Goal: Task Accomplishment & Management: Complete application form

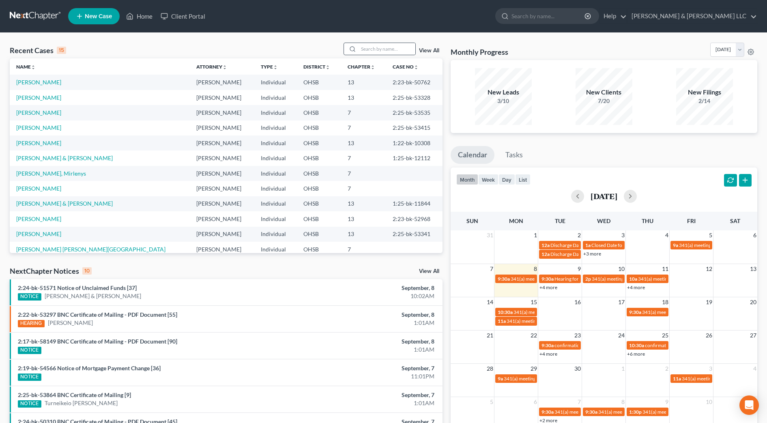
click at [359, 46] on div at bounding box center [351, 49] width 15 height 12
click at [362, 47] on input "search" at bounding box center [387, 49] width 57 height 12
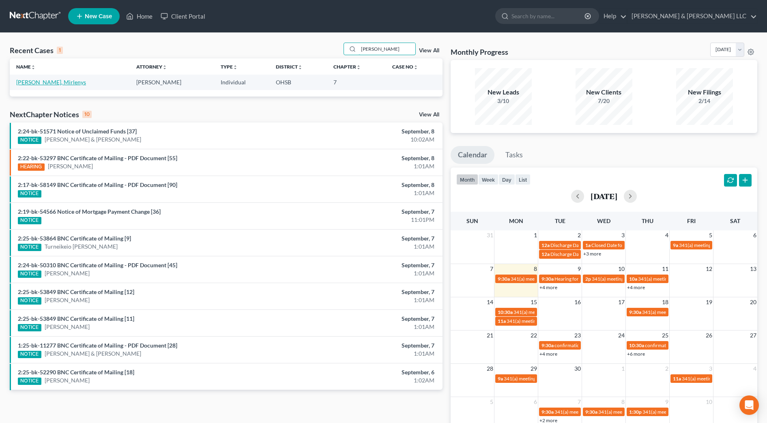
type input "[PERSON_NAME]"
click at [47, 81] on link "[PERSON_NAME], Mirlenys" at bounding box center [51, 82] width 70 height 7
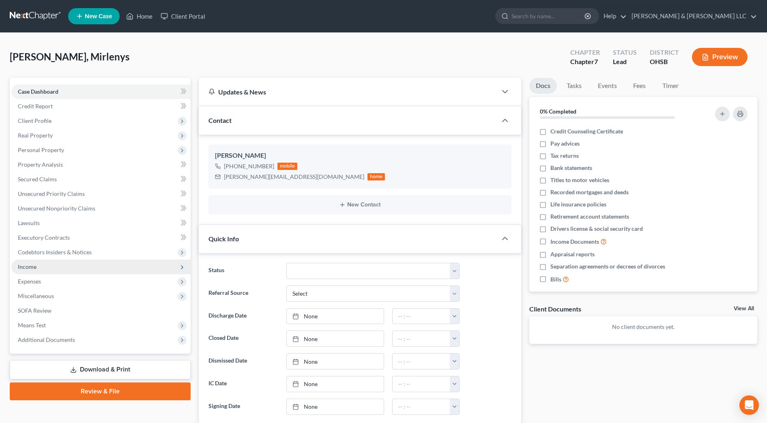
click at [44, 268] on span "Income" at bounding box center [100, 267] width 179 height 15
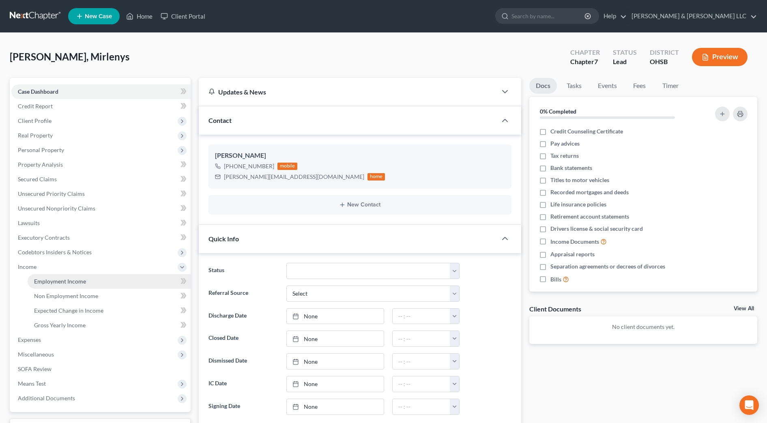
click at [48, 278] on span "Employment Income" at bounding box center [60, 281] width 52 height 7
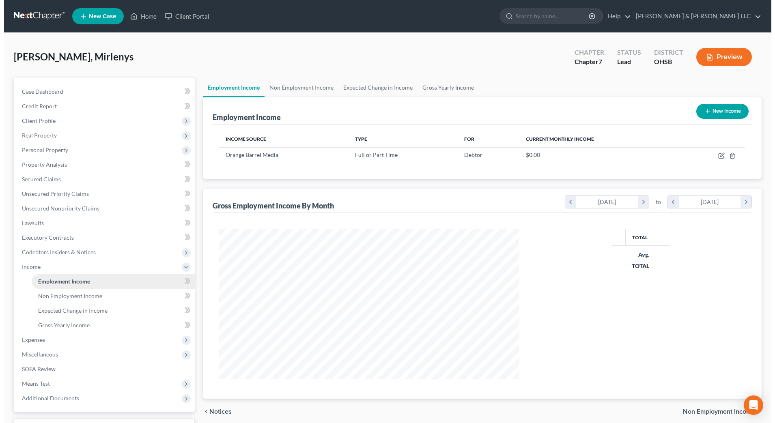
scroll to position [150, 316]
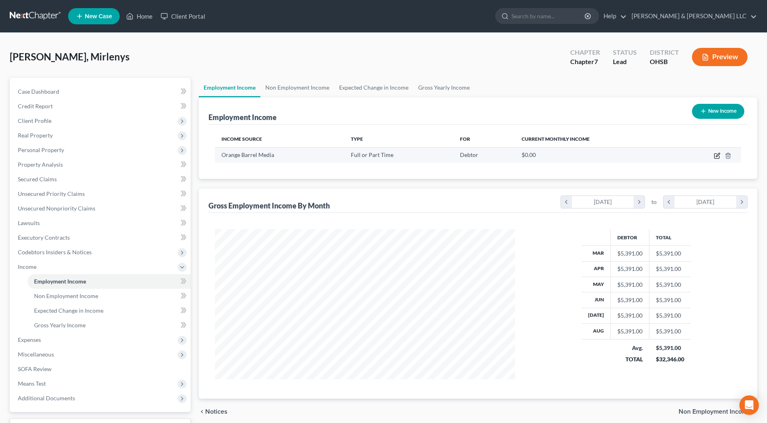
click at [714, 156] on td at bounding box center [708, 154] width 66 height 15
click at [715, 156] on icon "button" at bounding box center [716, 156] width 5 height 5
select select "0"
select select "36"
select select "2"
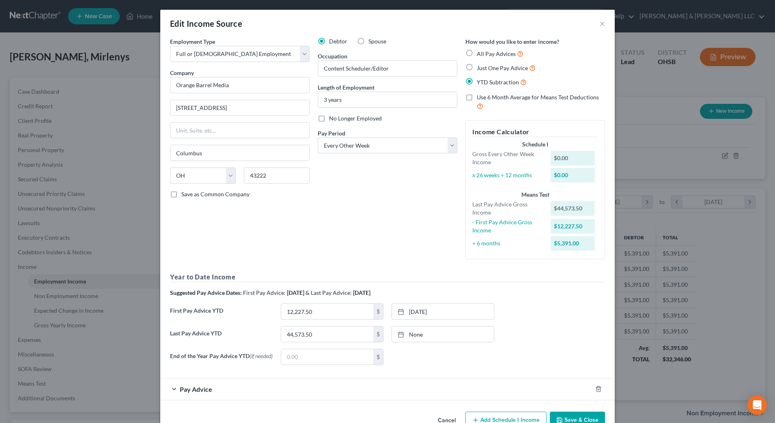
scroll to position [24, 0]
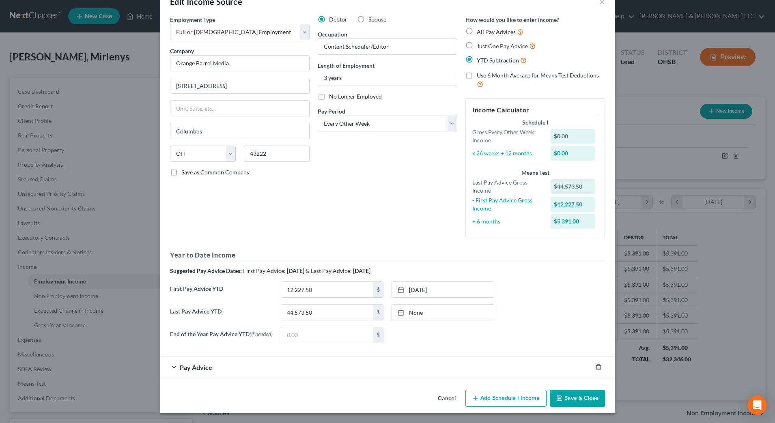
click at [254, 363] on div "Pay Advice" at bounding box center [376, 366] width 432 height 21
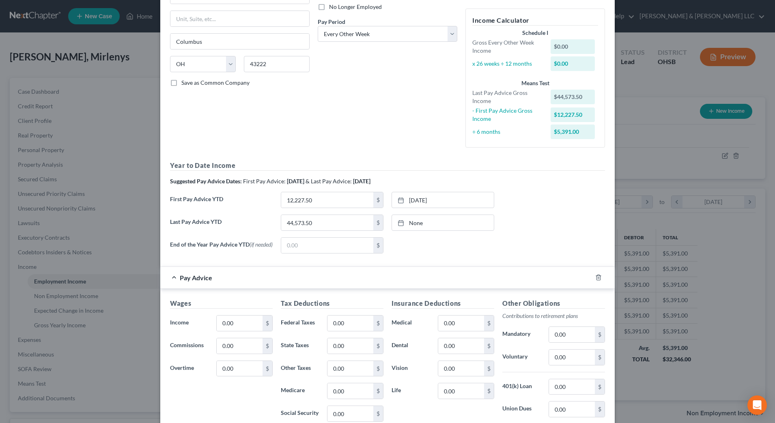
scroll to position [176, 0]
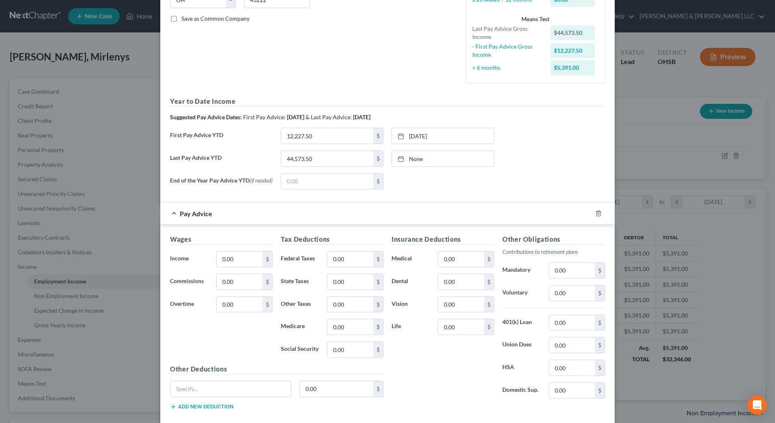
click at [448, 366] on div "Insurance Deductions Medical 0.00 $ Dental 0.00 $ Vision 0.00 $ Life 0.00 $" at bounding box center [442, 319] width 111 height 171
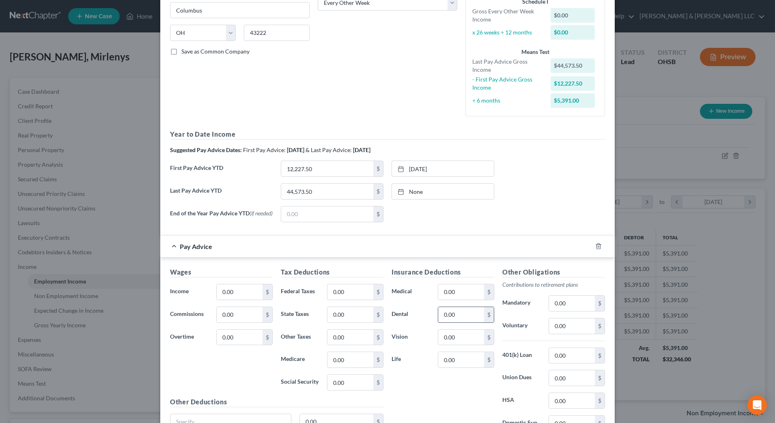
scroll to position [19, 0]
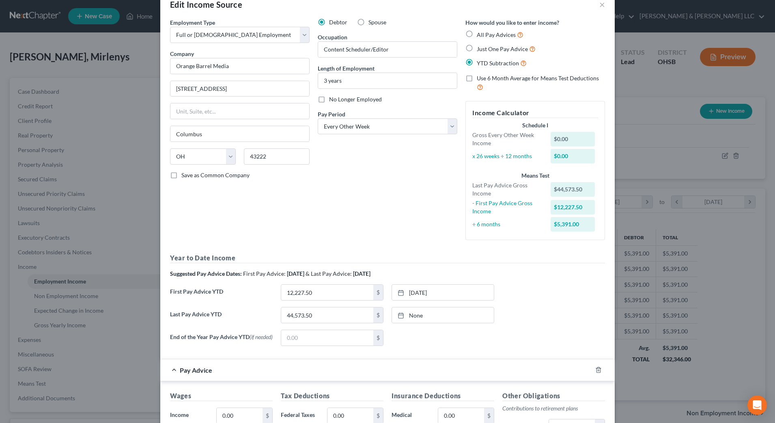
click at [477, 76] on label "Use 6 Month Average for Means Test Deductions" at bounding box center [541, 82] width 128 height 17
click at [480, 76] on input "Use 6 Month Average for Means Test Deductions" at bounding box center [482, 76] width 5 height 5
checkbox input "true"
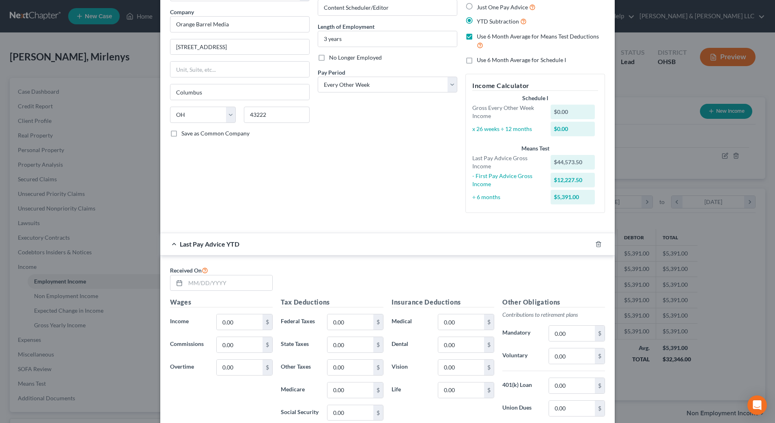
scroll to position [171, 0]
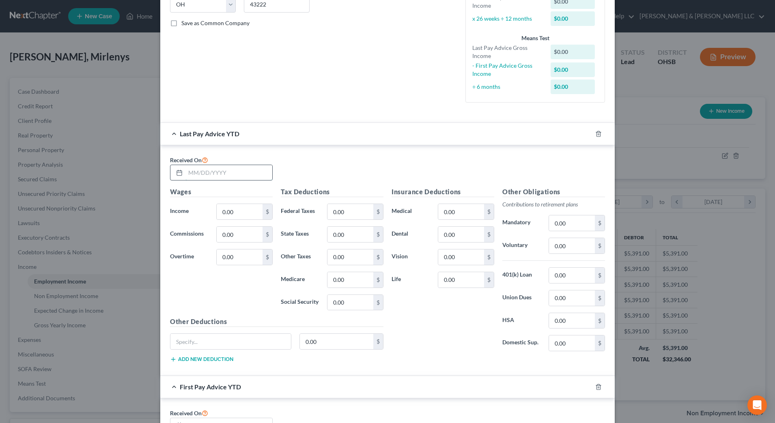
click at [236, 174] on input "text" at bounding box center [228, 172] width 87 height 15
type input "[DATE]"
click at [245, 210] on input "0.00" at bounding box center [240, 211] width 46 height 15
type input "44,573.50"
click at [352, 217] on input "0.00" at bounding box center [350, 211] width 46 height 15
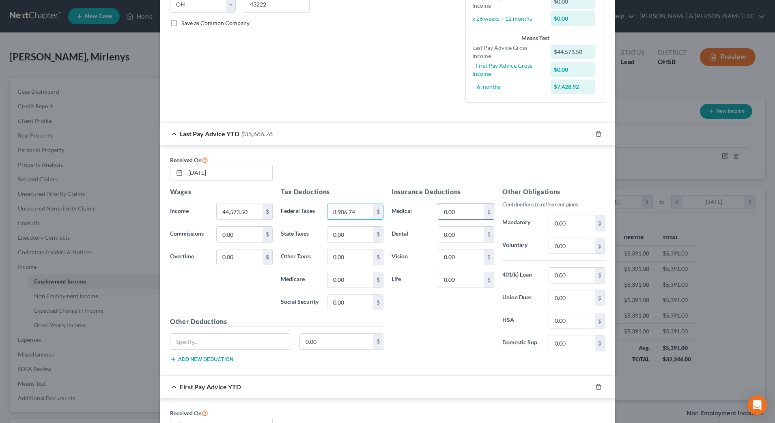
type input "8,906.74"
click at [459, 211] on input "0.00" at bounding box center [461, 211] width 46 height 15
click at [459, 283] on input "0.00" at bounding box center [461, 279] width 46 height 15
type input "40.80"
click at [452, 210] on input "0.00" at bounding box center [461, 211] width 46 height 15
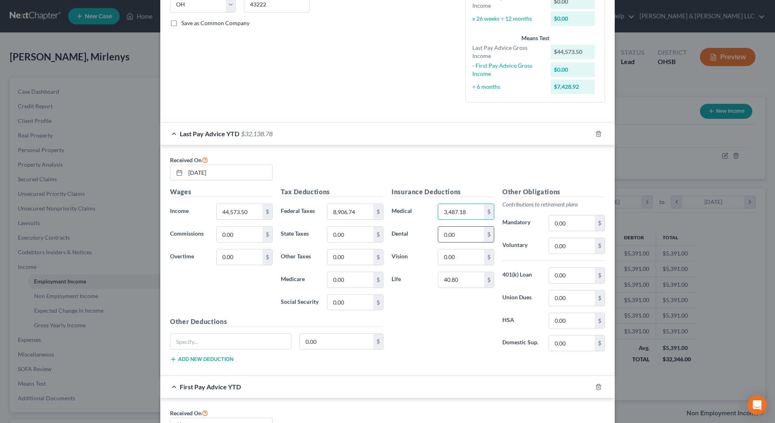
type input "3,487.18"
click at [466, 237] on input "0.00" at bounding box center [461, 234] width 46 height 15
click at [569, 243] on input "0.00" at bounding box center [572, 245] width 46 height 15
type input "2,228.76"
type input "10.20"
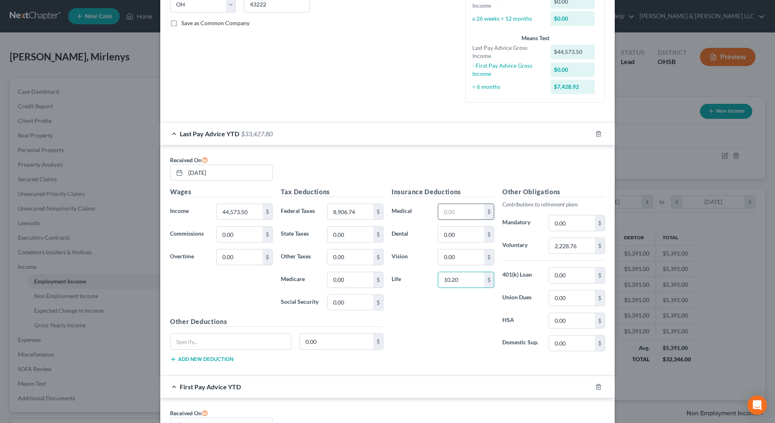
click at [459, 205] on input "text" at bounding box center [461, 211] width 46 height 15
type input "1,063.88"
click at [438, 319] on div "Insurance Deductions Medical 1,063.88 $ Dental 0.00 $ Vision 0.00 $ Life 10.20 $" at bounding box center [442, 272] width 111 height 171
click at [567, 277] on input "0.00" at bounding box center [572, 275] width 46 height 15
type input "167.62"
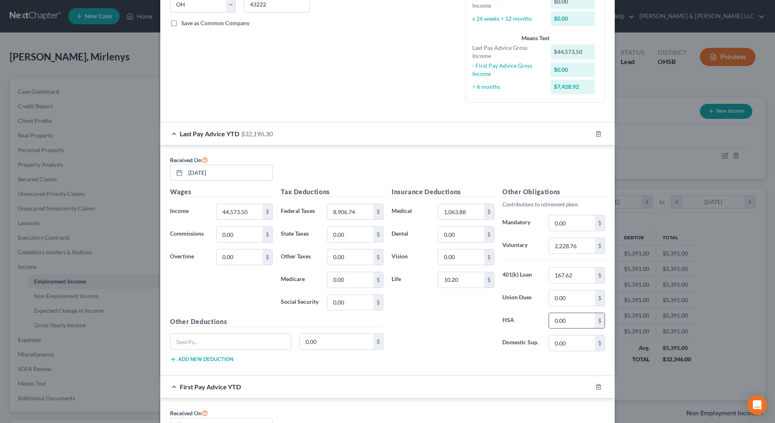
click at [567, 319] on input "0.00" at bounding box center [572, 320] width 46 height 15
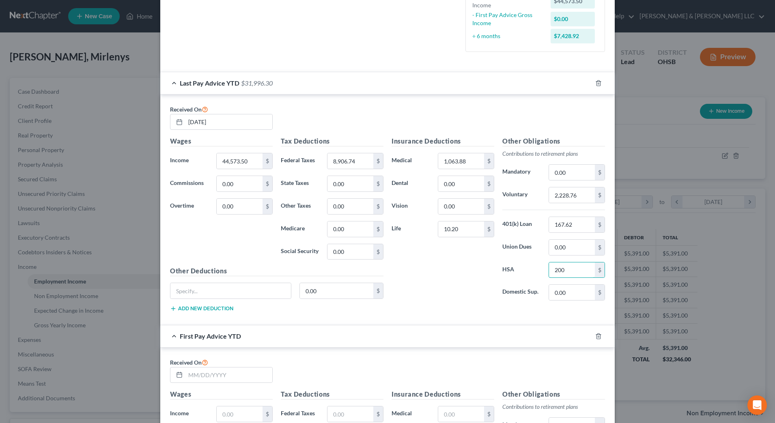
scroll to position [323, 0]
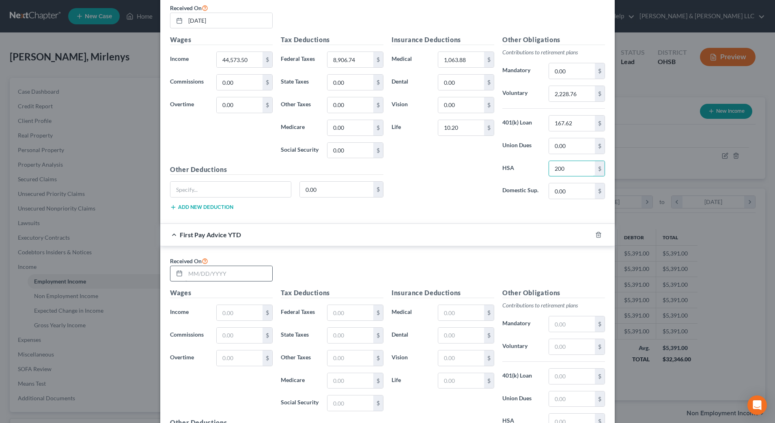
type input "200"
click at [222, 278] on input "text" at bounding box center [228, 273] width 87 height 15
type input "[DATE]"
click at [243, 311] on input "text" at bounding box center [240, 312] width 46 height 15
type input "1"
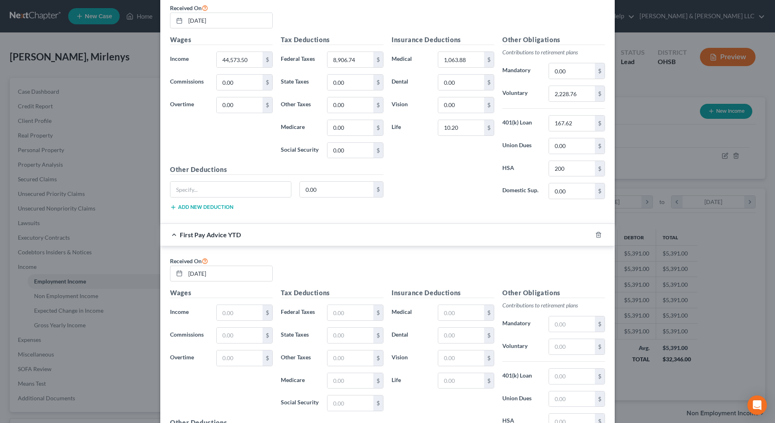
drag, startPoint x: 333, startPoint y: 259, endPoint x: 326, endPoint y: 259, distance: 6.5
click at [333, 259] on div "Received On [DATE]" at bounding box center [387, 272] width 443 height 32
click at [230, 307] on input "text" at bounding box center [240, 312] width 46 height 15
type input "9,782"
click at [345, 312] on input "text" at bounding box center [350, 312] width 46 height 15
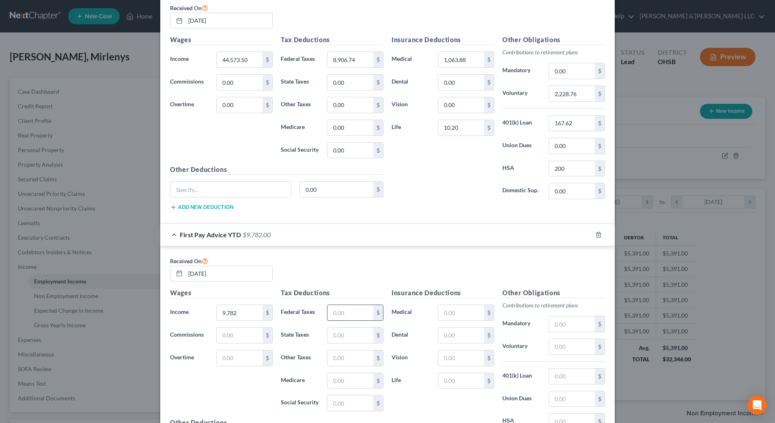
click at [367, 309] on input "text" at bounding box center [350, 312] width 46 height 15
click at [341, 309] on input "text" at bounding box center [350, 312] width 46 height 15
type input "1,938.21"
click at [411, 360] on label "Vision" at bounding box center [410, 358] width 46 height 16
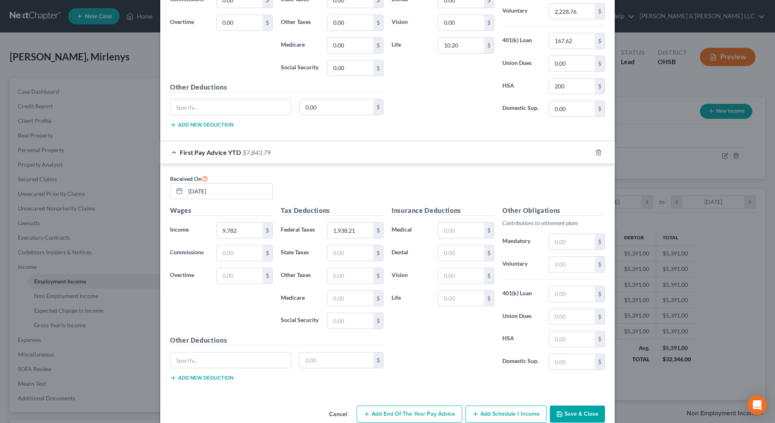
scroll to position [421, 0]
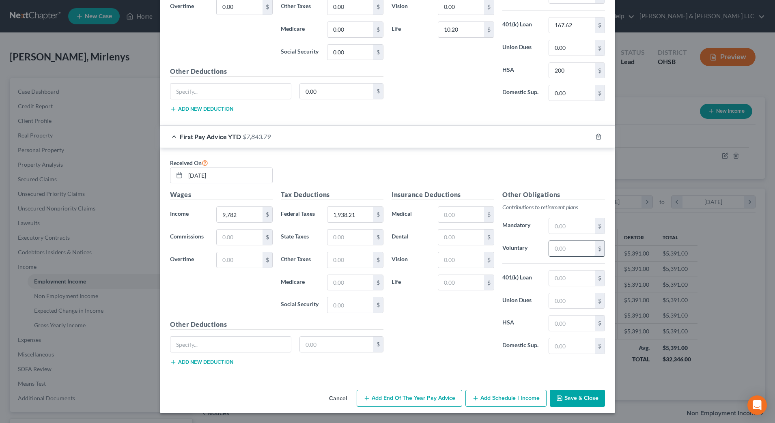
click at [558, 253] on input "text" at bounding box center [572, 248] width 46 height 15
type input "611.40"
click at [444, 283] on input "text" at bounding box center [461, 282] width 46 height 15
type input "3"
click at [455, 213] on input "text" at bounding box center [461, 214] width 46 height 15
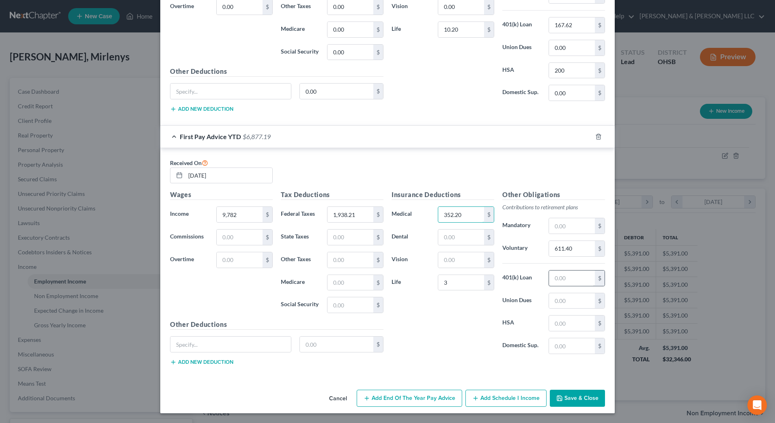
type input "352.20"
click at [577, 281] on input "text" at bounding box center [572, 278] width 46 height 15
type input "49.30"
click at [462, 324] on div "Insurance Deductions Medical 352.20 $ Dental $ Vision $ Life 3 $" at bounding box center [442, 275] width 111 height 171
click at [452, 262] on input "text" at bounding box center [461, 259] width 46 height 15
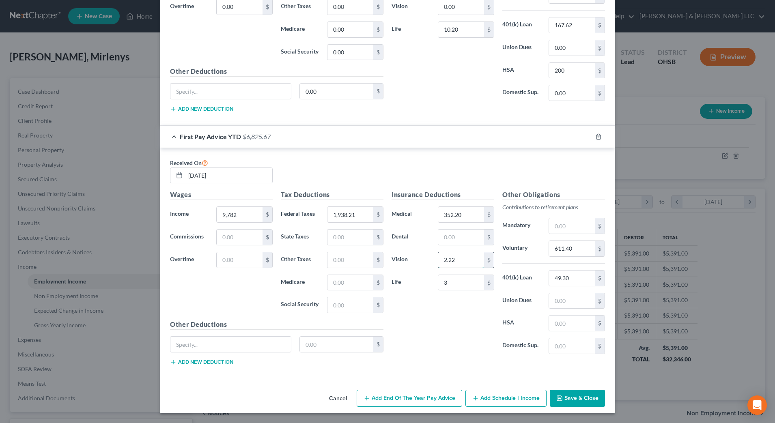
drag, startPoint x: 454, startPoint y: 261, endPoint x: 436, endPoint y: 261, distance: 18.2
click at [438, 261] on input "2.22" at bounding box center [461, 259] width 46 height 15
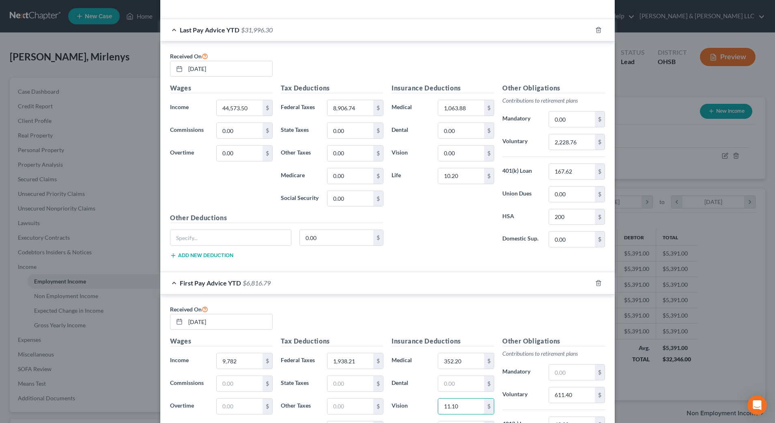
scroll to position [269, 0]
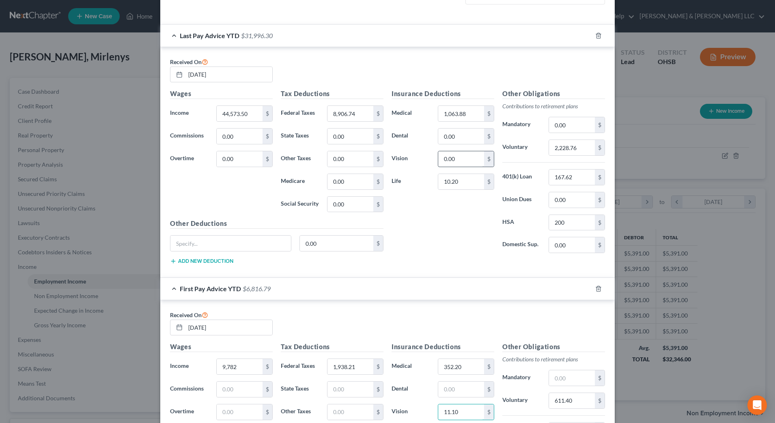
type input "11.10"
click at [466, 161] on input "0.00" at bounding box center [461, 158] width 46 height 15
type input "19.52"
click at [461, 133] on input "0.00" at bounding box center [461, 136] width 46 height 15
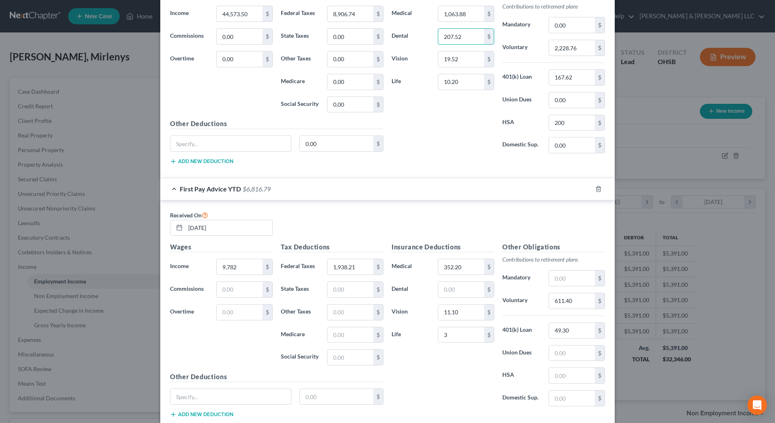
scroll to position [371, 0]
type input "207.52"
click at [460, 294] on input "text" at bounding box center [461, 287] width 46 height 15
type input "57.60"
click at [468, 372] on div "Insurance Deductions Medical 352.20 $ Dental 57.60 $ Vision 11.10 $ Life 3 $" at bounding box center [442, 325] width 111 height 171
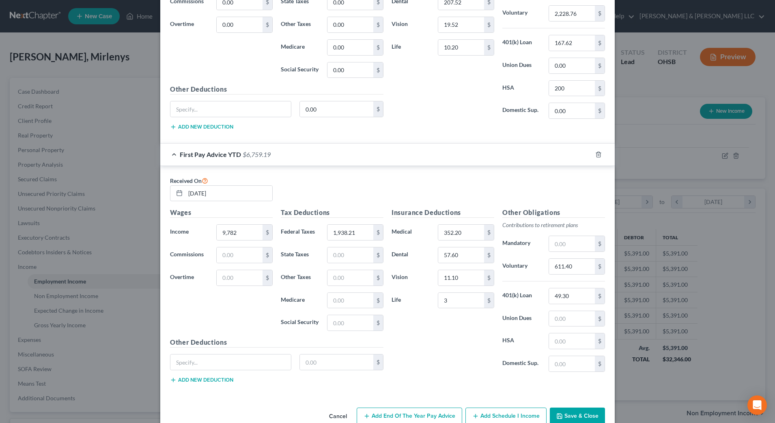
scroll to position [421, 0]
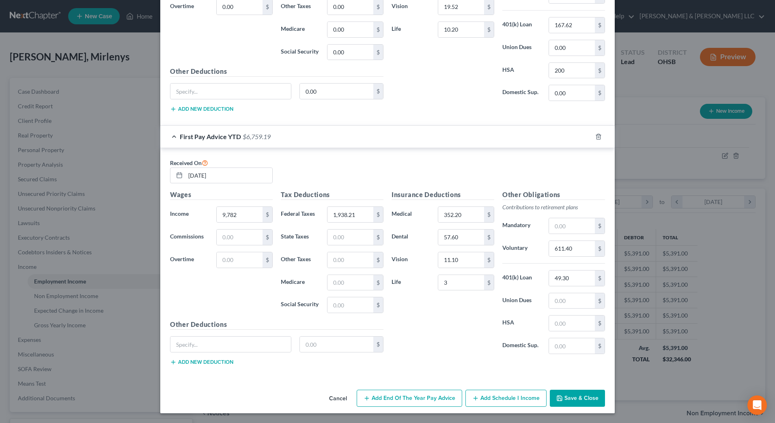
click at [514, 403] on button "Add Schedule I Income" at bounding box center [505, 398] width 81 height 17
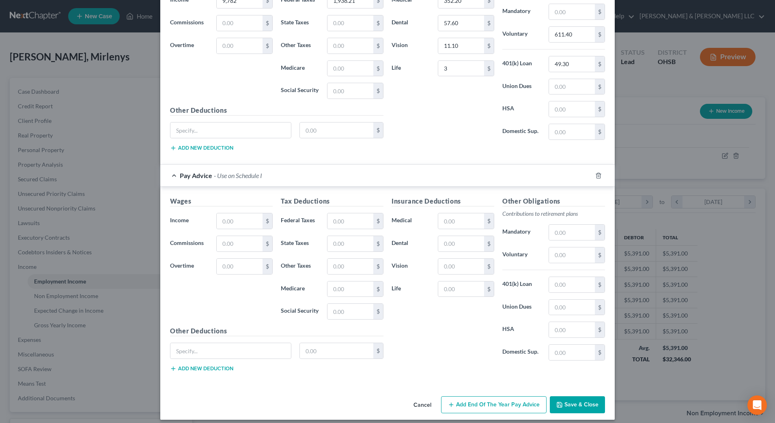
scroll to position [642, 0]
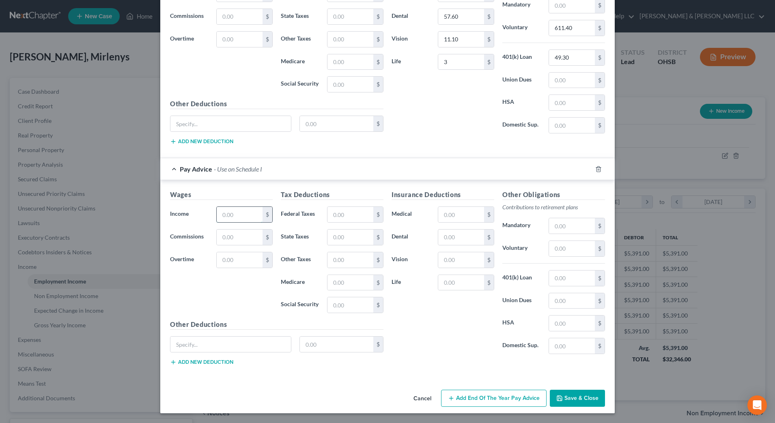
click at [246, 215] on input "text" at bounding box center [240, 214] width 46 height 15
type input "2,445.50"
click at [257, 308] on div "Wages Income * 2,445.50 $ Commissions $ Overtime $" at bounding box center [221, 255] width 111 height 130
click at [422, 296] on div "Insurance Deductions Medical $ Dental $ Vision $ Life $" at bounding box center [442, 275] width 111 height 171
